Goal: Task Accomplishment & Management: Manage account settings

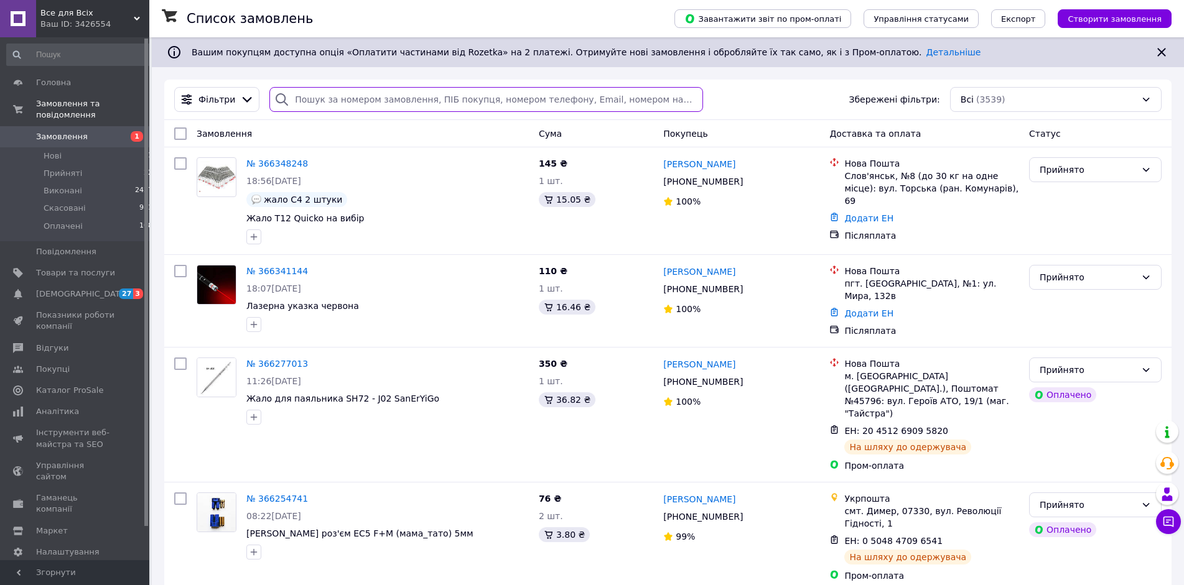
click at [350, 101] on input "search" at bounding box center [485, 99] width 433 height 25
paste input "365634288"
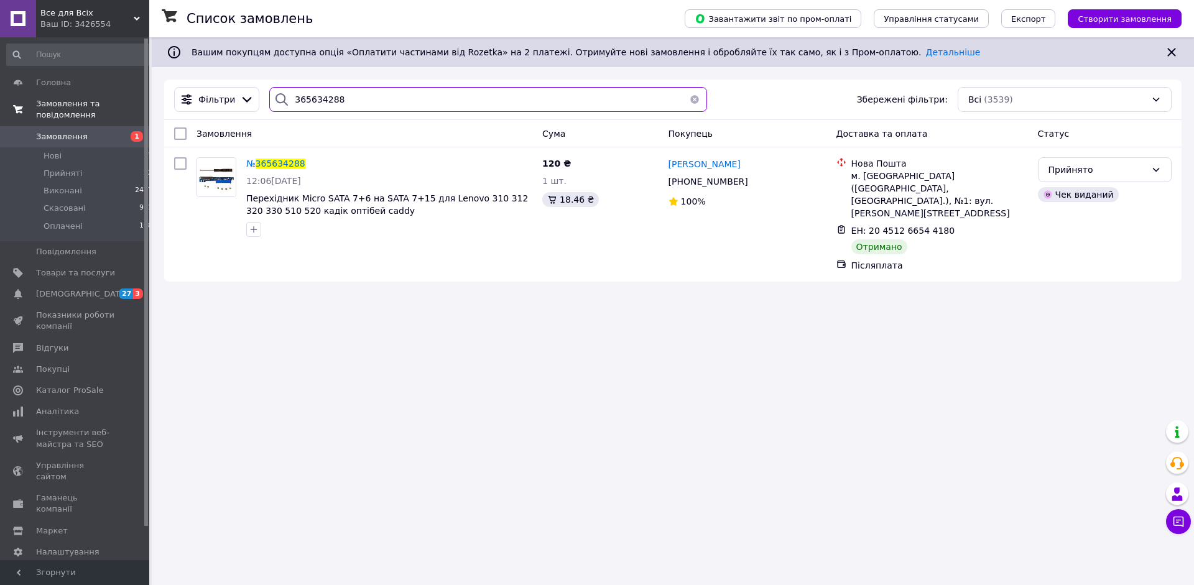
type input "365634288"
click at [57, 108] on span "Замовлення та повідомлення" at bounding box center [92, 109] width 113 height 22
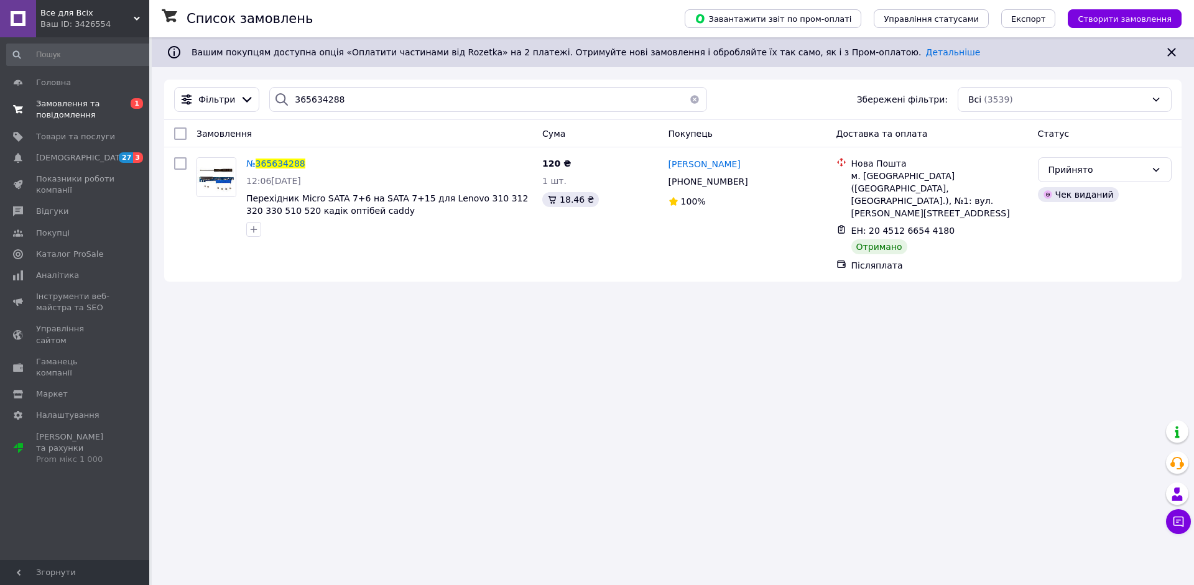
click at [59, 116] on span "Замовлення та повідомлення" at bounding box center [75, 109] width 79 height 22
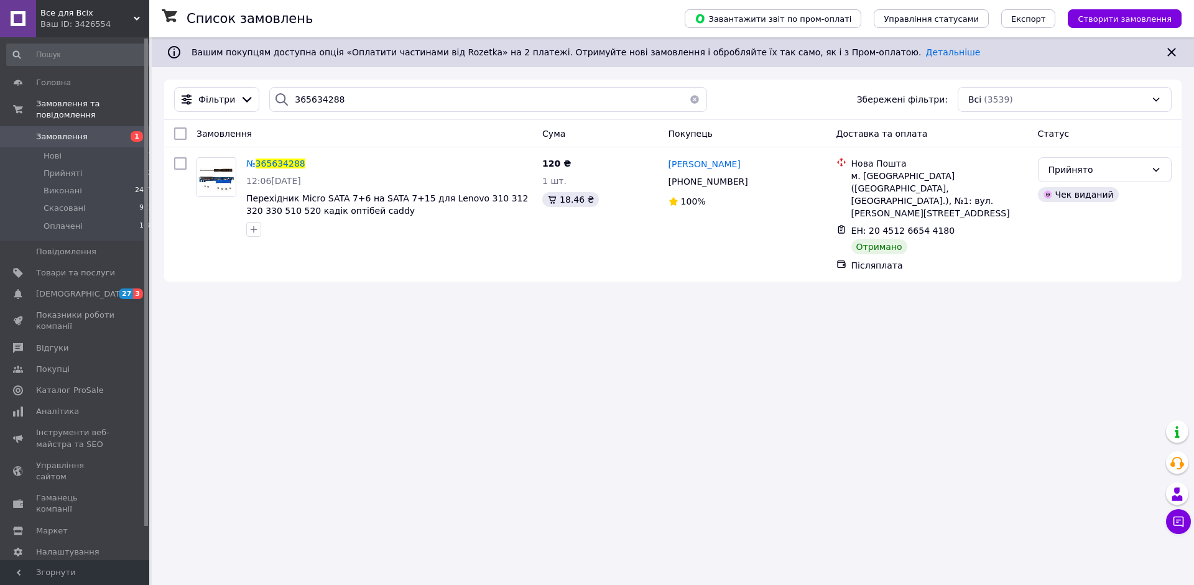
click at [53, 142] on span "Замовлення" at bounding box center [62, 136] width 52 height 11
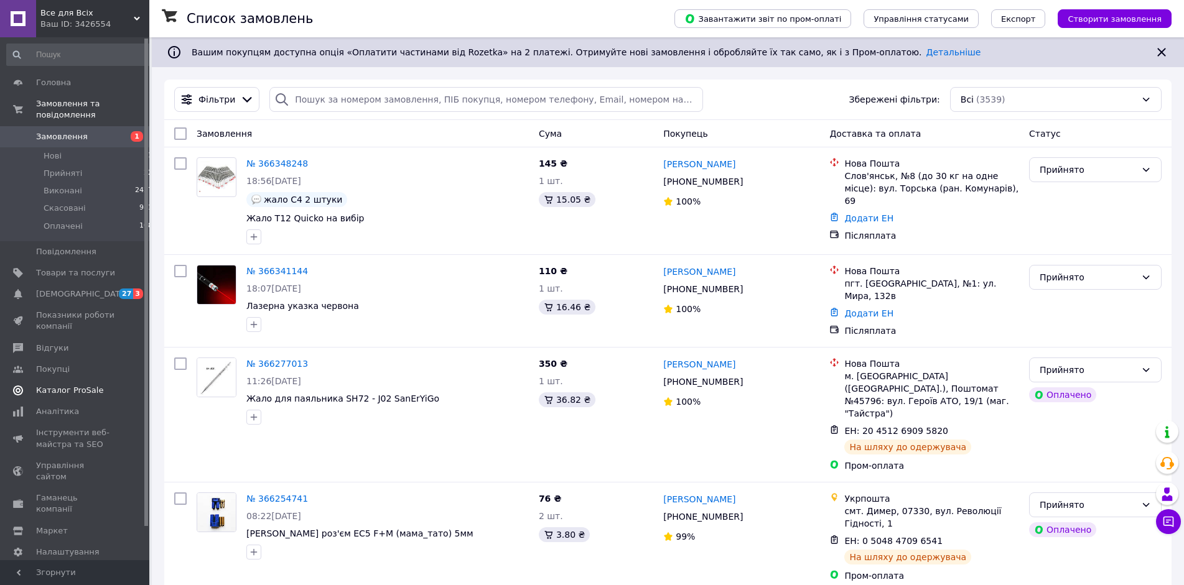
click at [60, 396] on span "Каталог ProSale" at bounding box center [69, 390] width 67 height 11
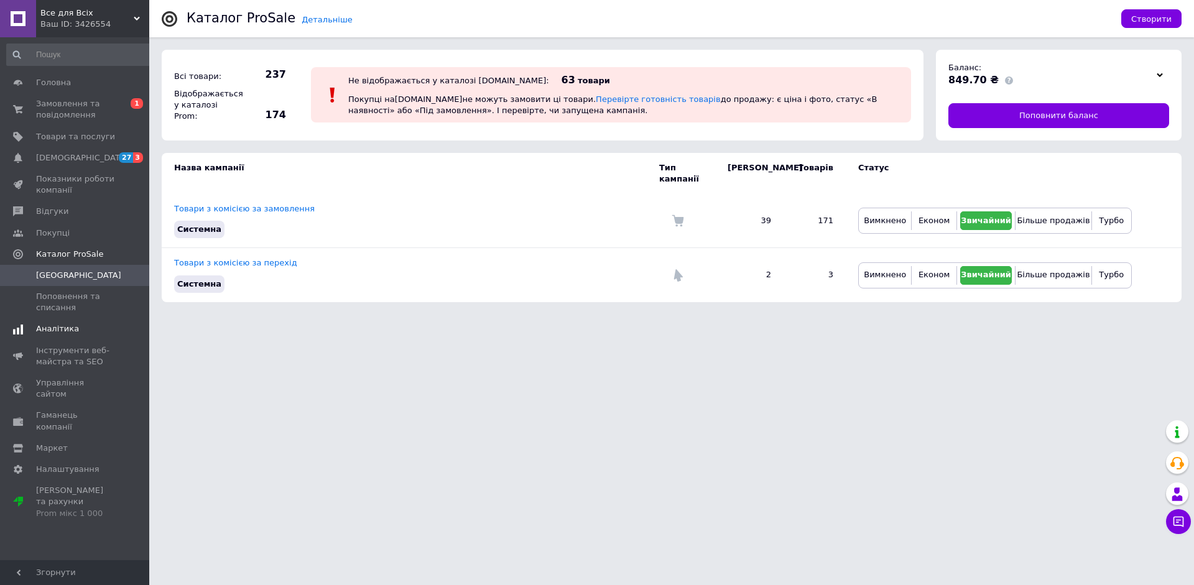
click at [44, 335] on span "Аналітика" at bounding box center [57, 328] width 43 height 11
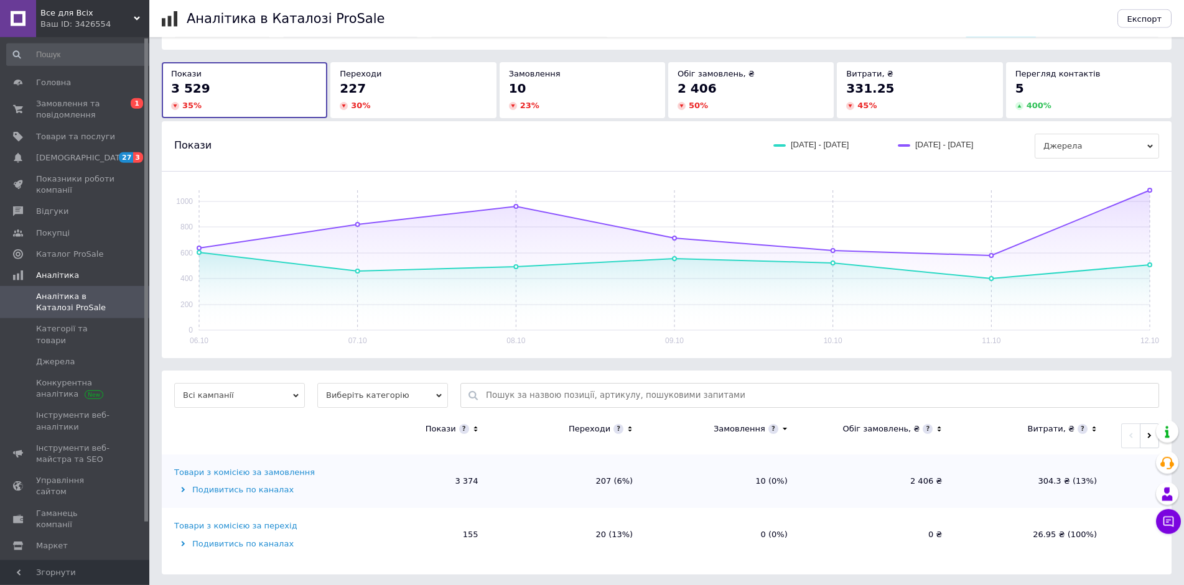
scroll to position [59, 0]
click at [46, 281] on span "Аналітика" at bounding box center [57, 275] width 43 height 11
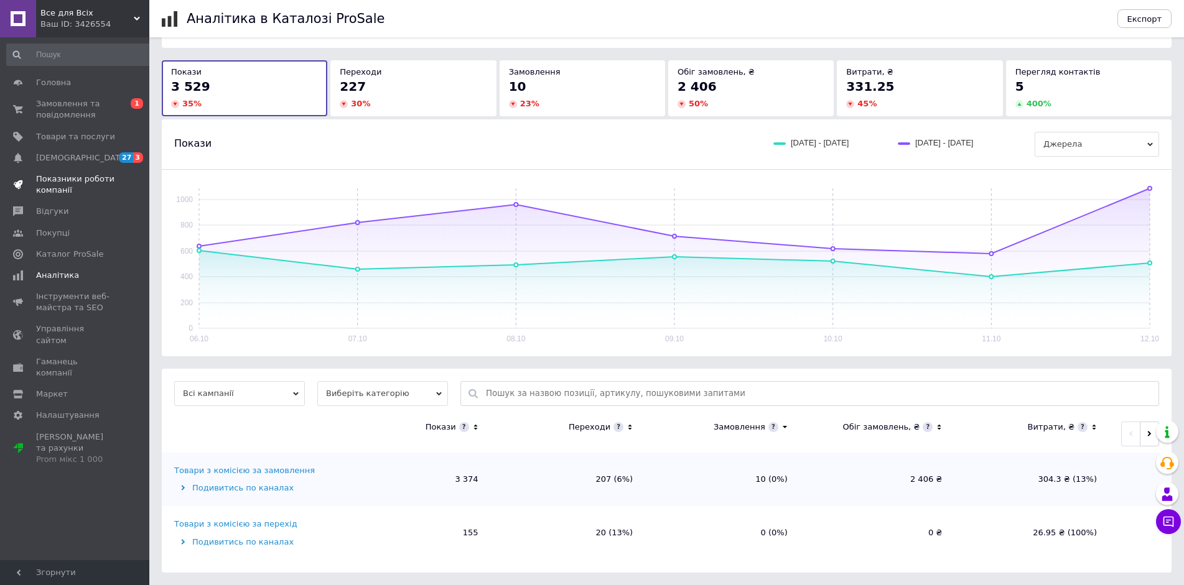
click at [56, 185] on span "Показники роботи компанії" at bounding box center [75, 185] width 79 height 22
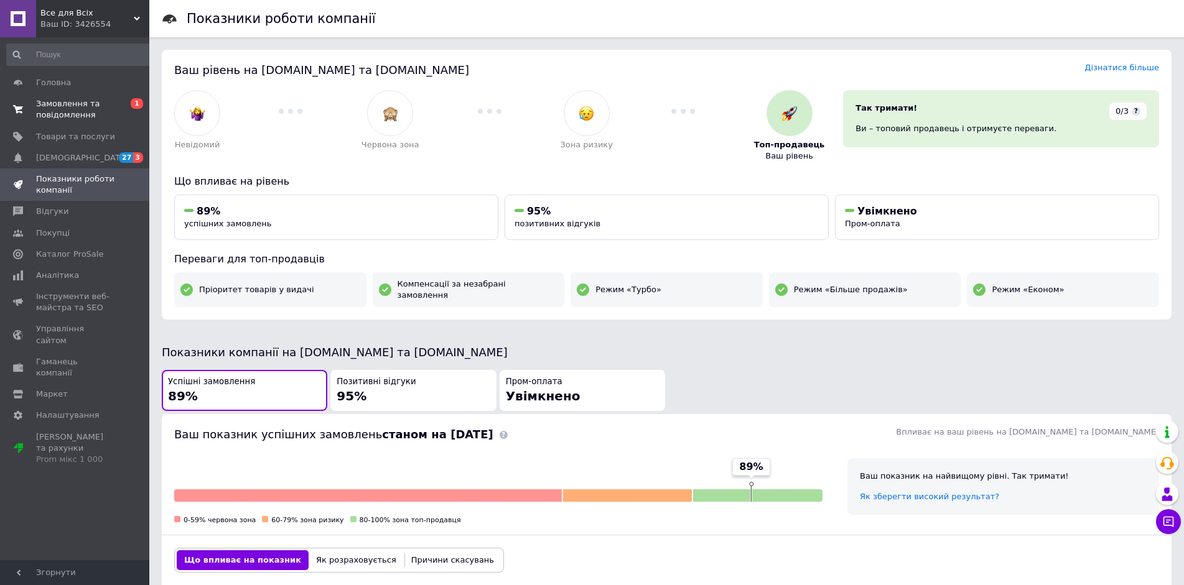
click at [49, 108] on span "Замовлення та повідомлення" at bounding box center [75, 109] width 79 height 22
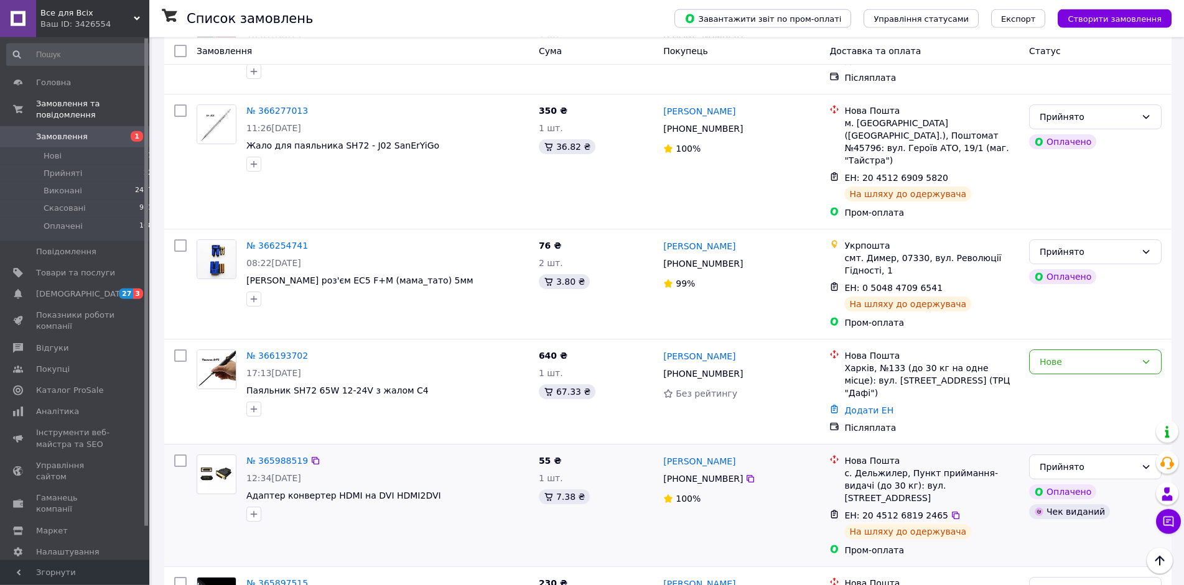
scroll to position [224, 0]
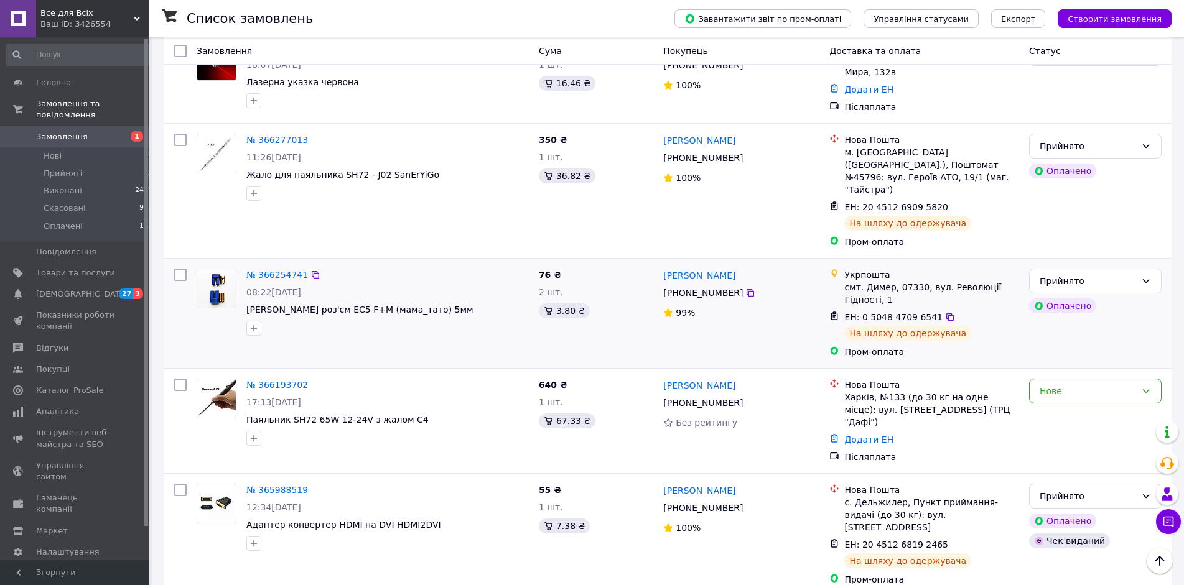
click at [273, 279] on link "№ 366254741" at bounding box center [277, 275] width 62 height 10
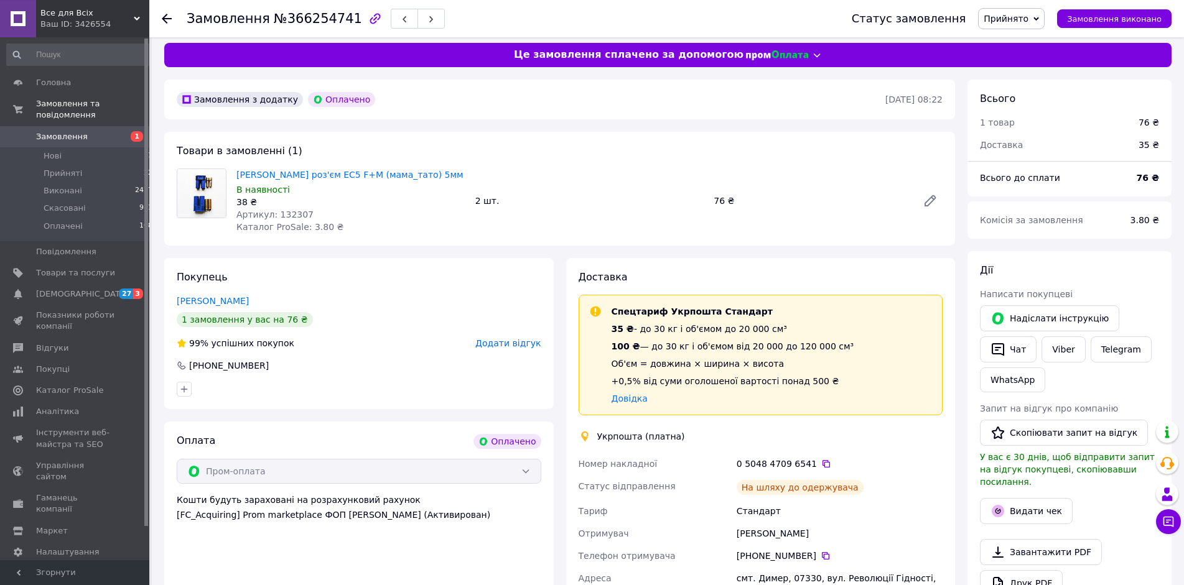
scroll to position [149, 0]
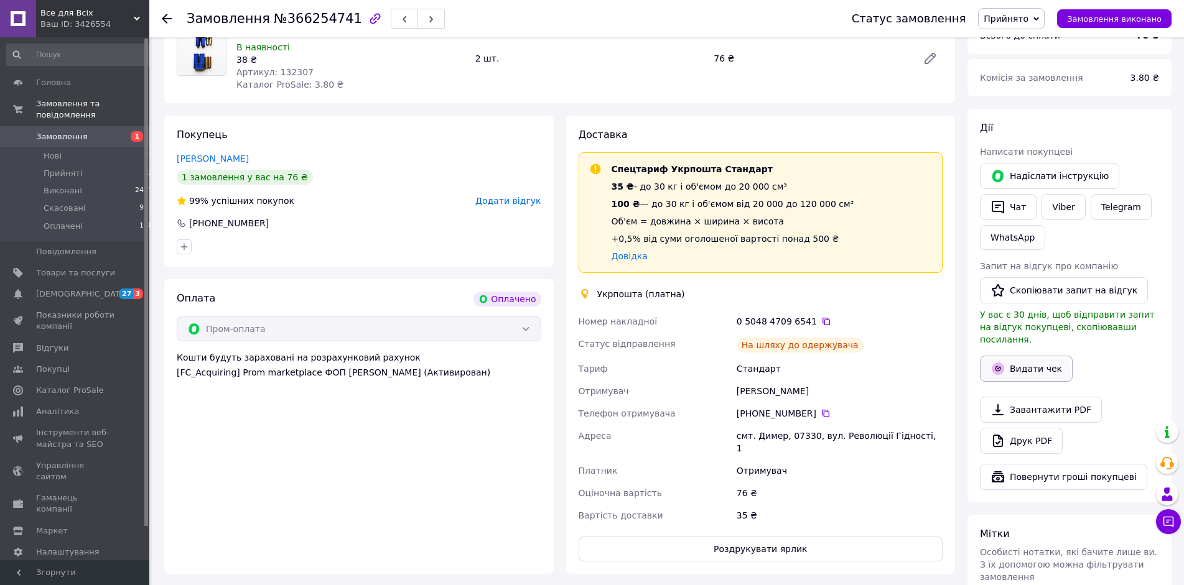
click at [1028, 382] on button "Видати чек" at bounding box center [1026, 369] width 93 height 26
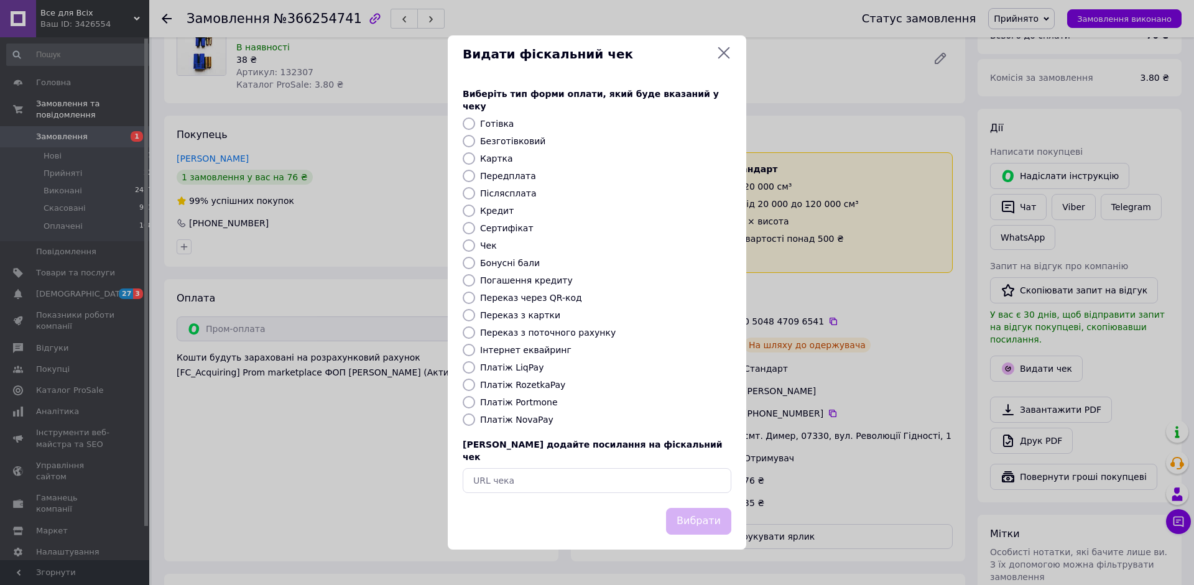
click at [468, 391] on input "Платіж RozetkaPay" at bounding box center [469, 385] width 12 height 12
radio input "true"
click at [695, 535] on button "Вибрати" at bounding box center [698, 521] width 65 height 27
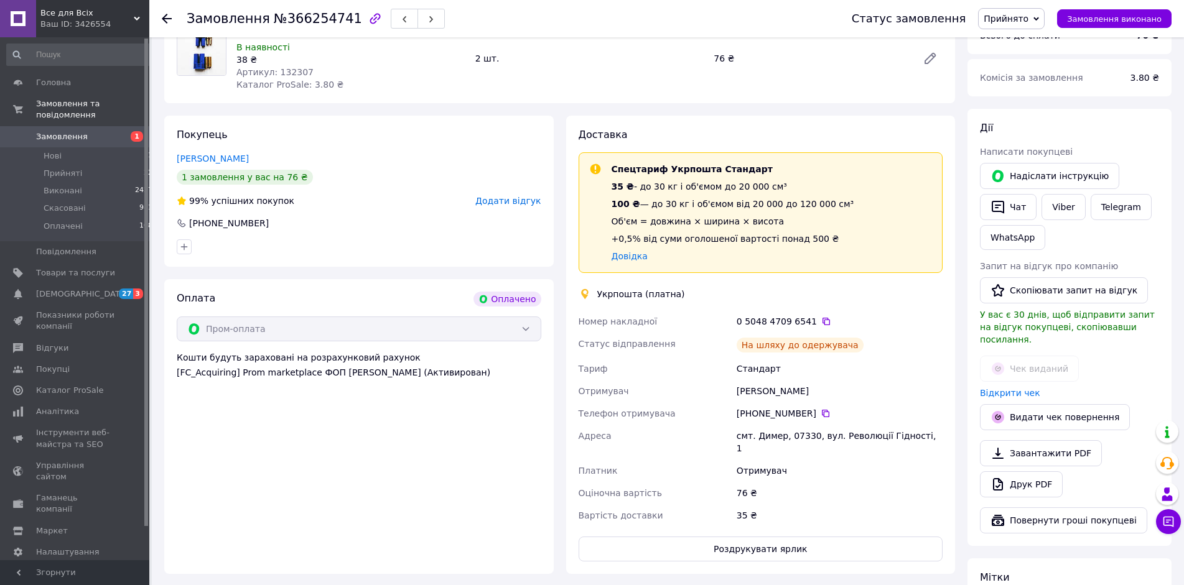
click at [166, 15] on use at bounding box center [167, 19] width 10 height 10
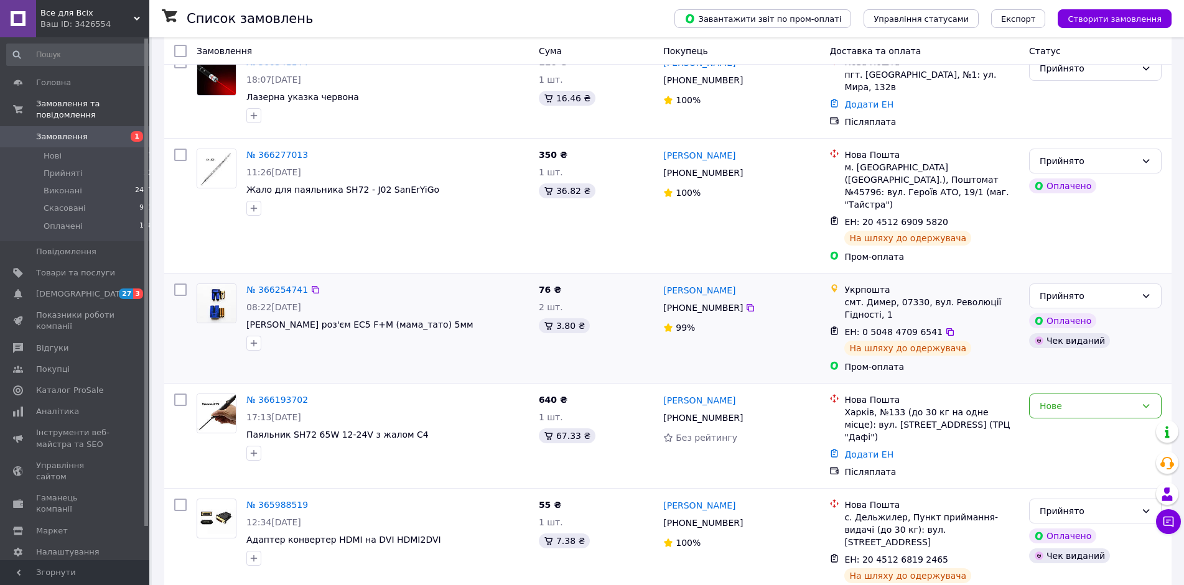
scroll to position [224, 0]
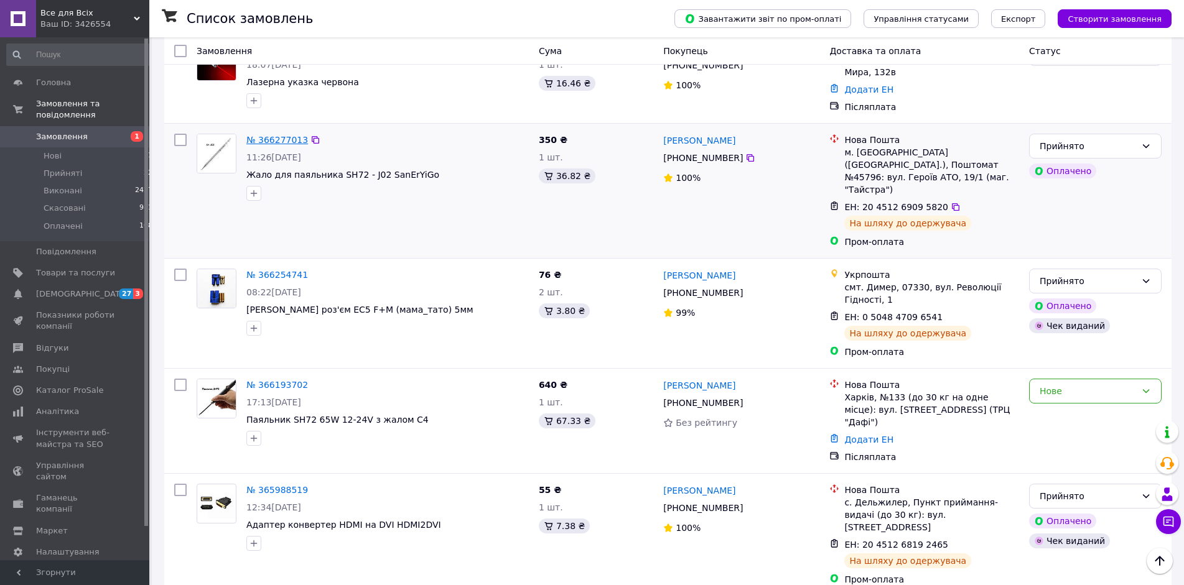
click at [282, 145] on link "№ 366277013" at bounding box center [277, 140] width 62 height 10
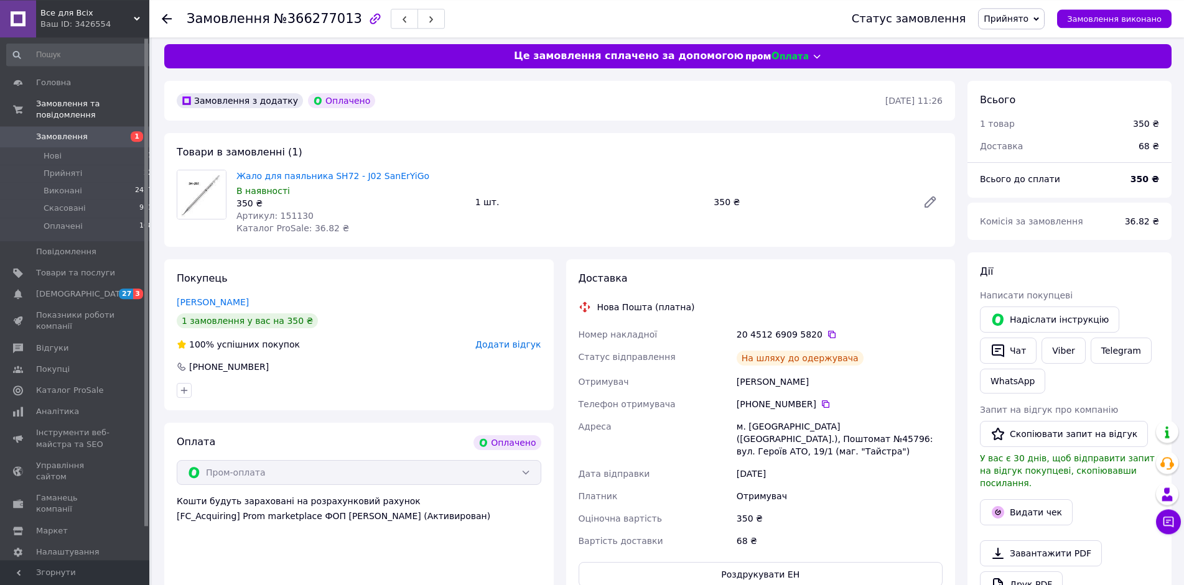
scroll to position [224, 0]
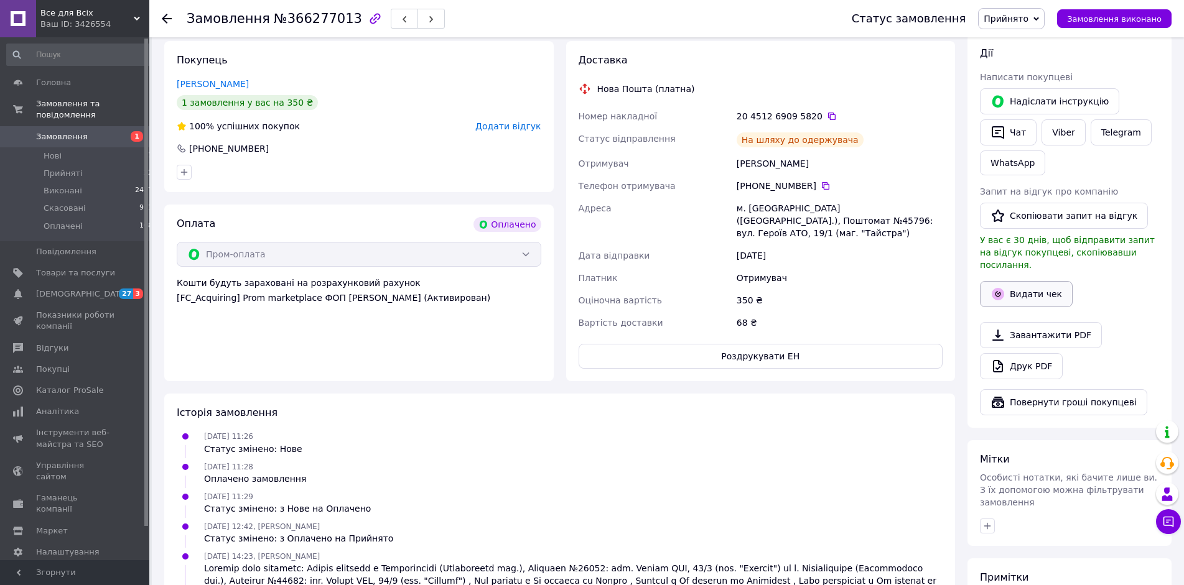
click at [1006, 307] on button "Видати чек" at bounding box center [1026, 294] width 93 height 26
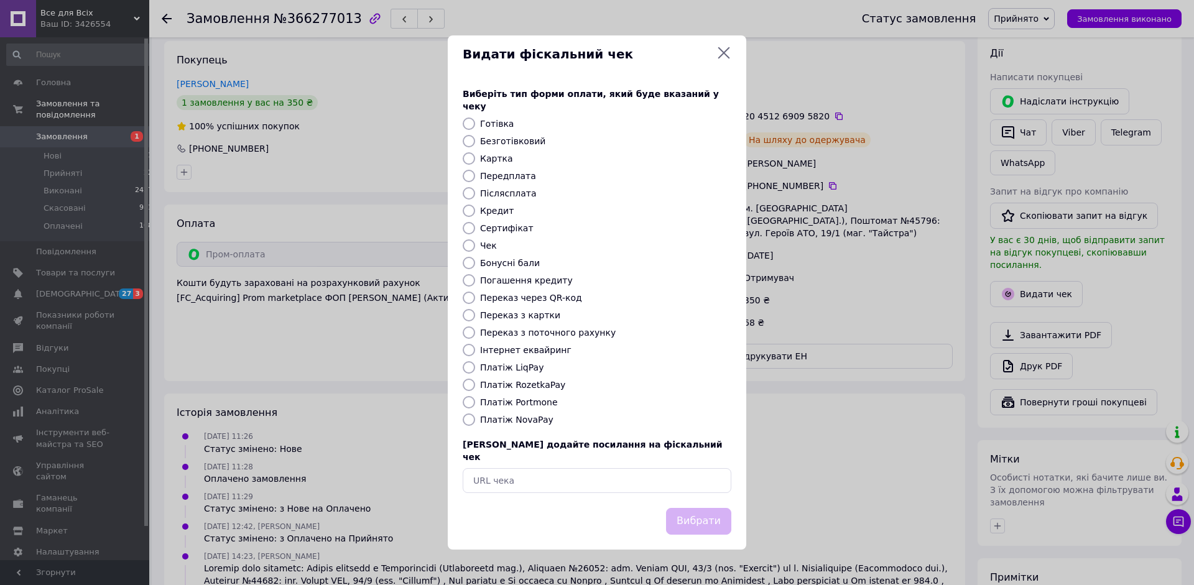
click at [468, 391] on input "Платіж RozetkaPay" at bounding box center [469, 385] width 12 height 12
radio input "true"
click at [680, 526] on button "Вибрати" at bounding box center [698, 521] width 65 height 27
